Goal: Task Accomplishment & Management: Use online tool/utility

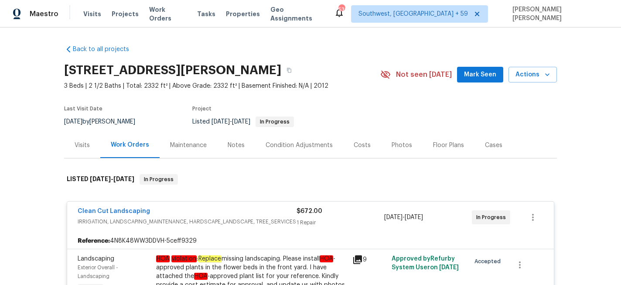
scroll to position [585, 0]
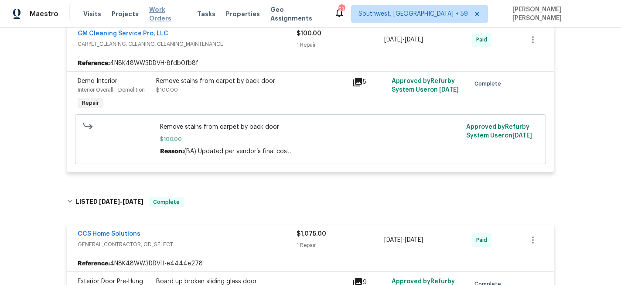
click at [164, 11] on span "Work Orders" at bounding box center [168, 13] width 38 height 17
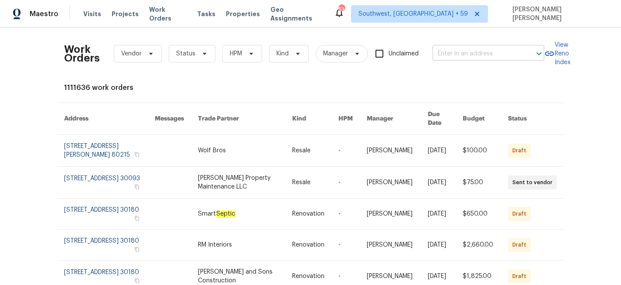
click at [464, 47] on input "text" at bounding box center [476, 54] width 87 height 14
paste input "[STREET_ADDRESS]"
type input "[STREET_ADDRESS]"
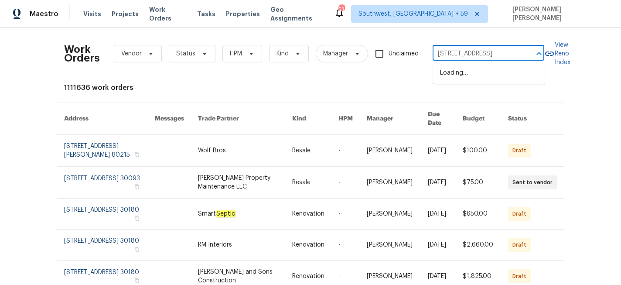
scroll to position [0, 25]
click at [477, 70] on li "[STREET_ADDRESS]" at bounding box center [489, 73] width 112 height 14
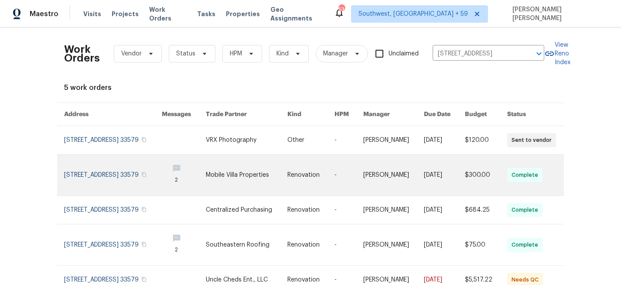
click at [443, 179] on link at bounding box center [444, 174] width 41 height 41
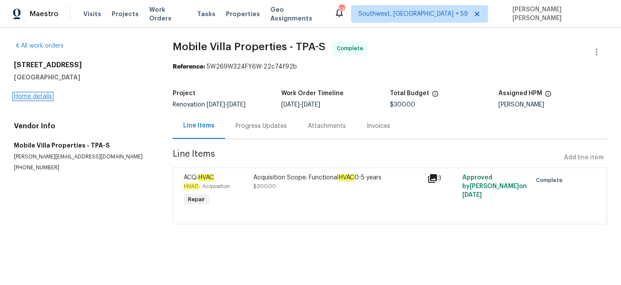
click at [44, 95] on link "Home details" at bounding box center [33, 96] width 38 height 6
